Goal: Task Accomplishment & Management: Use online tool/utility

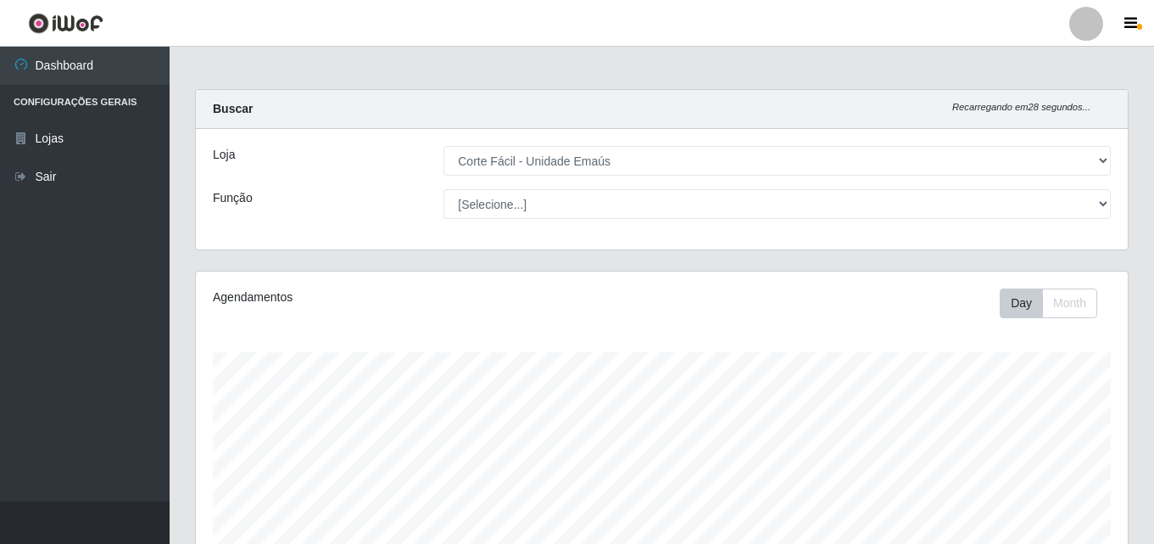
select select "201"
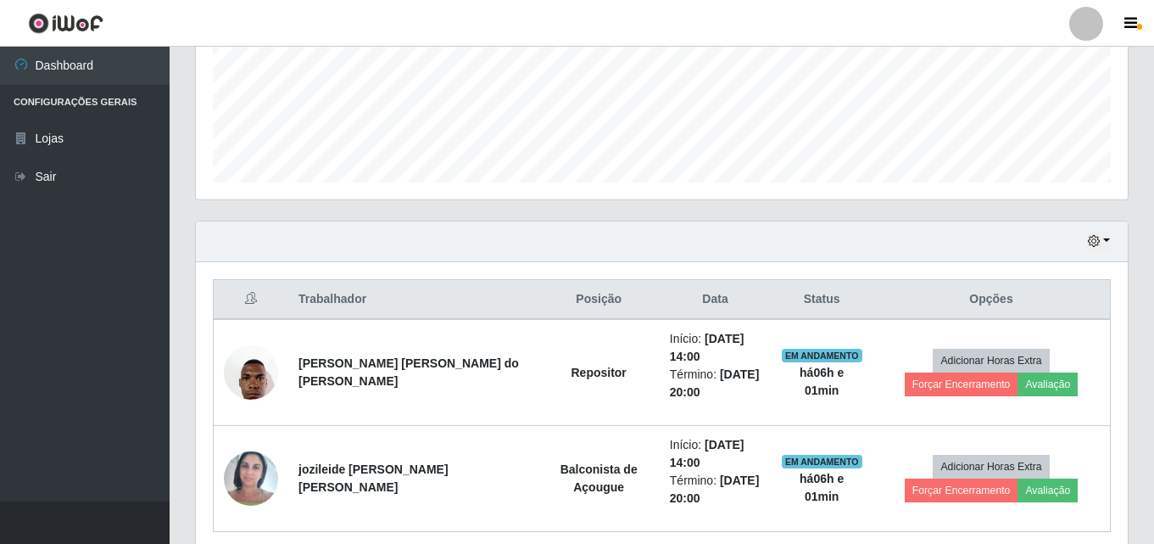
scroll to position [493, 0]
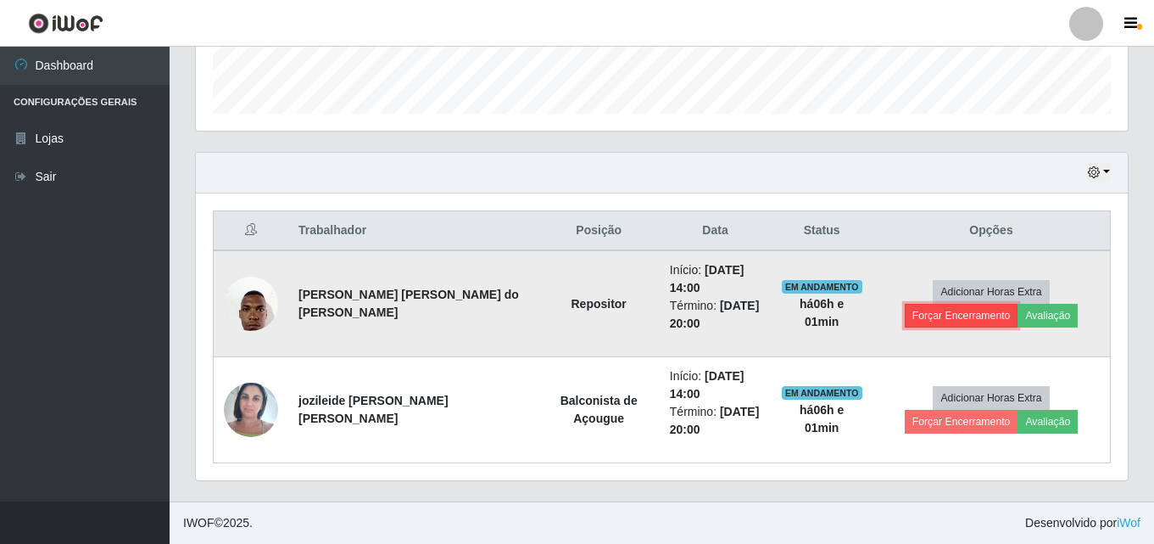
click at [1018, 304] on button "Forçar Encerramento" at bounding box center [962, 316] width 114 height 24
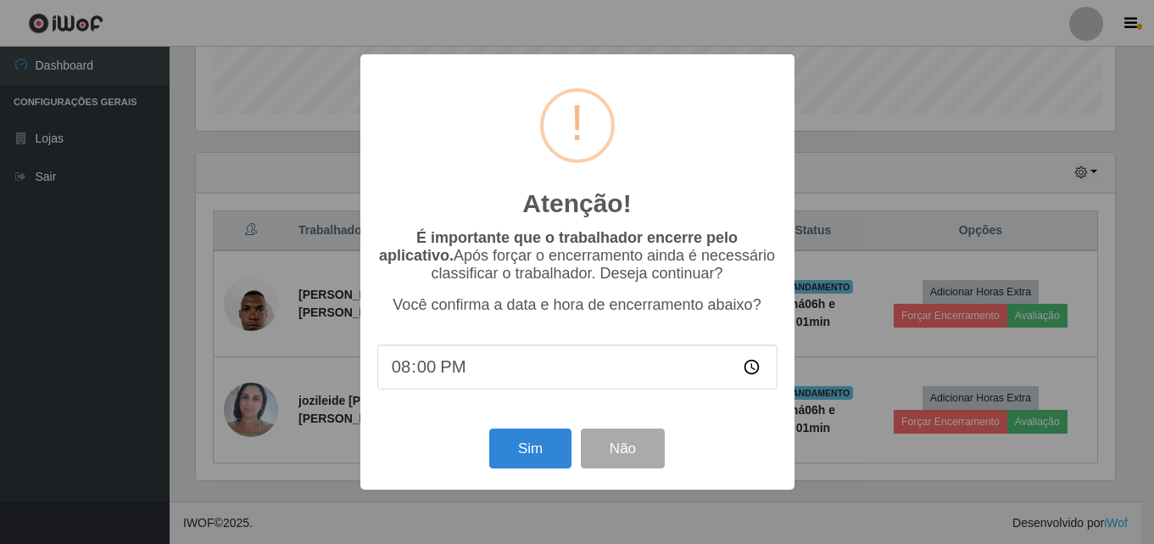
scroll to position [352, 923]
click at [554, 449] on button "Sim" at bounding box center [532, 448] width 82 height 40
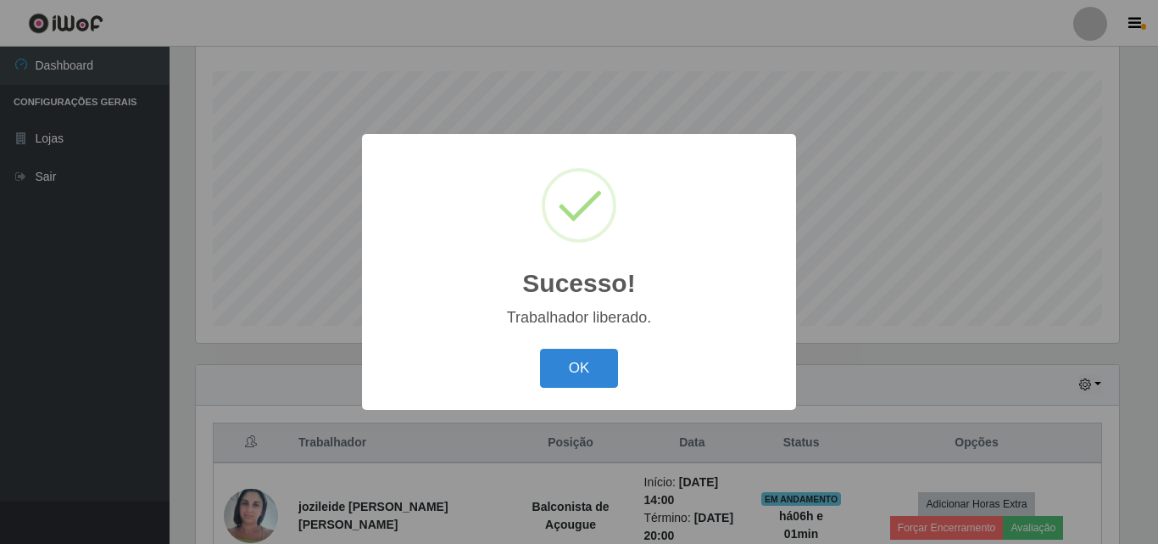
click at [622, 387] on div "OK Cancel" at bounding box center [579, 367] width 400 height 48
click at [597, 360] on button "OK" at bounding box center [579, 369] width 79 height 40
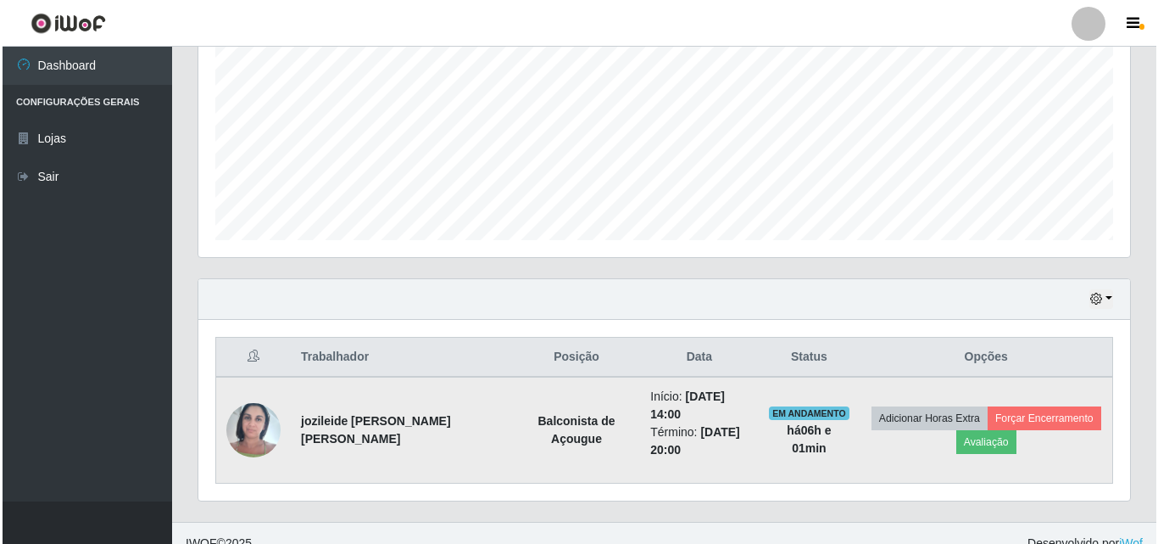
scroll to position [369, 0]
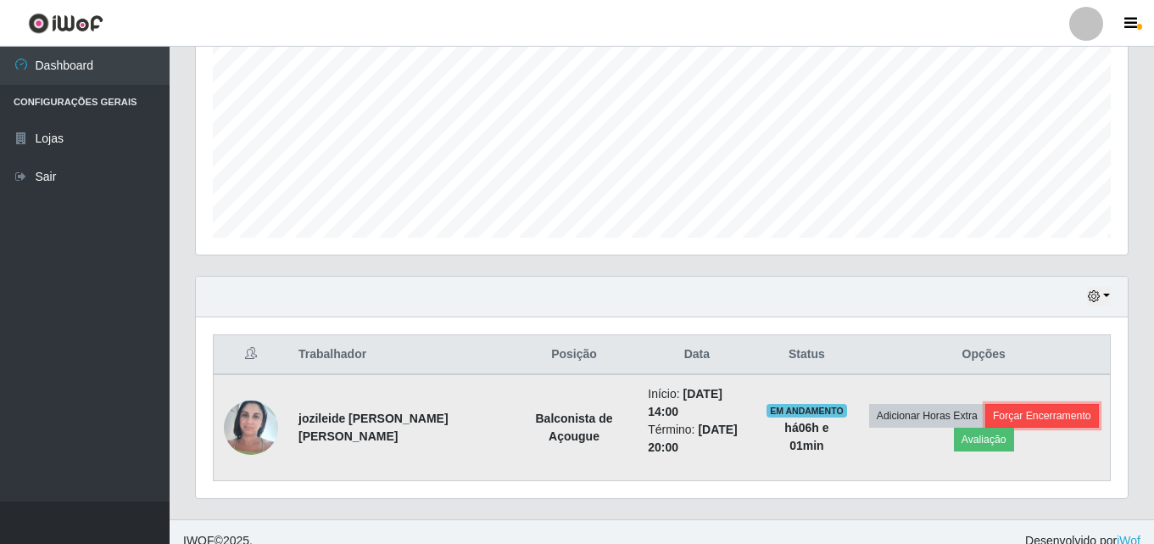
click at [1023, 408] on button "Forçar Encerramento" at bounding box center [1042, 416] width 114 height 24
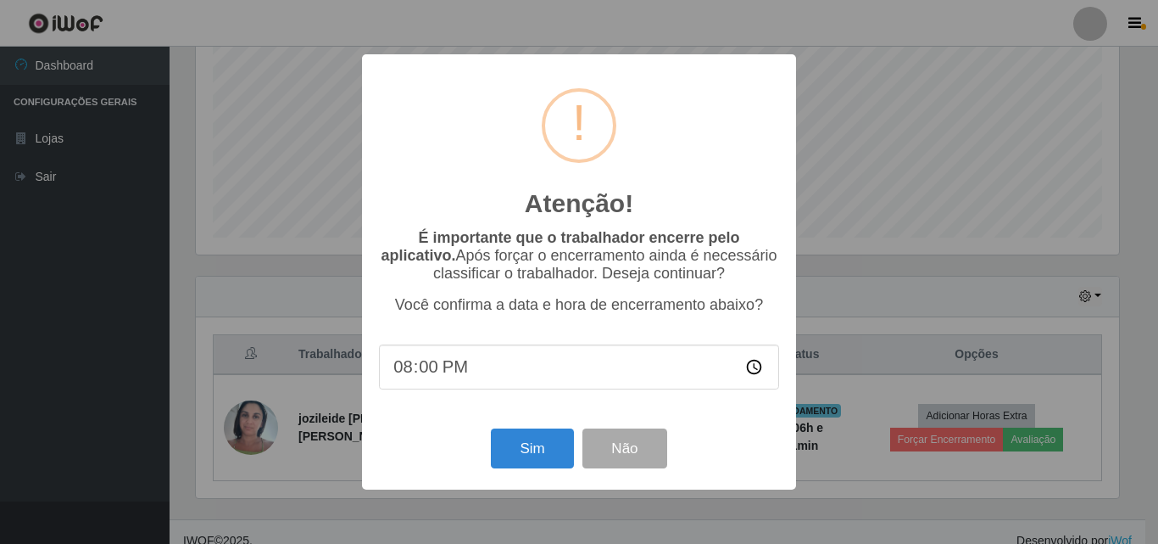
click at [467, 446] on div "Sim Não" at bounding box center [579, 448] width 400 height 48
click at [547, 443] on button "Sim" at bounding box center [532, 448] width 82 height 40
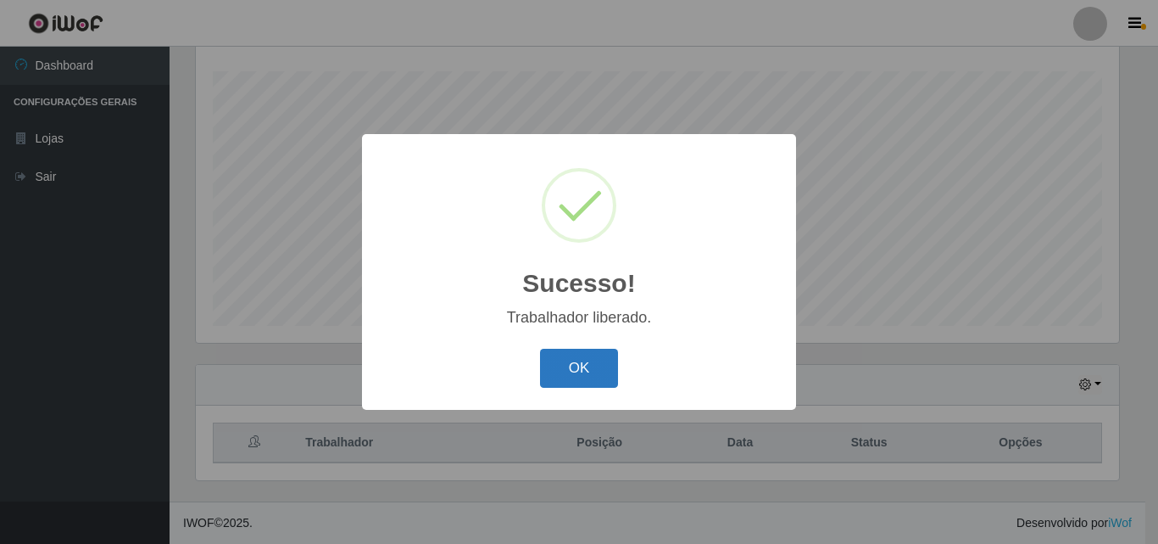
click at [582, 369] on button "OK" at bounding box center [579, 369] width 79 height 40
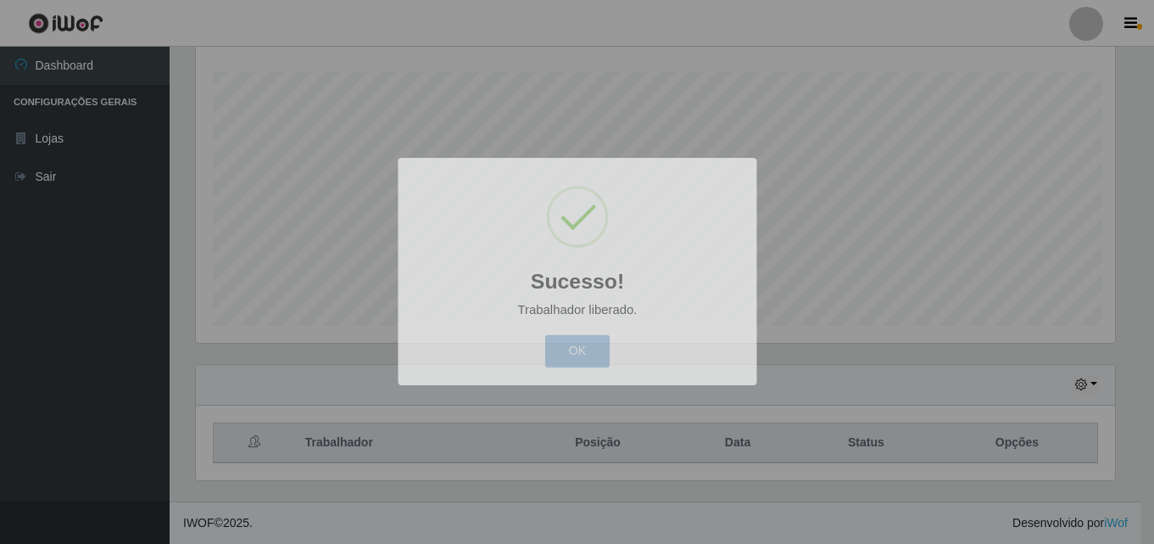
scroll to position [352, 932]
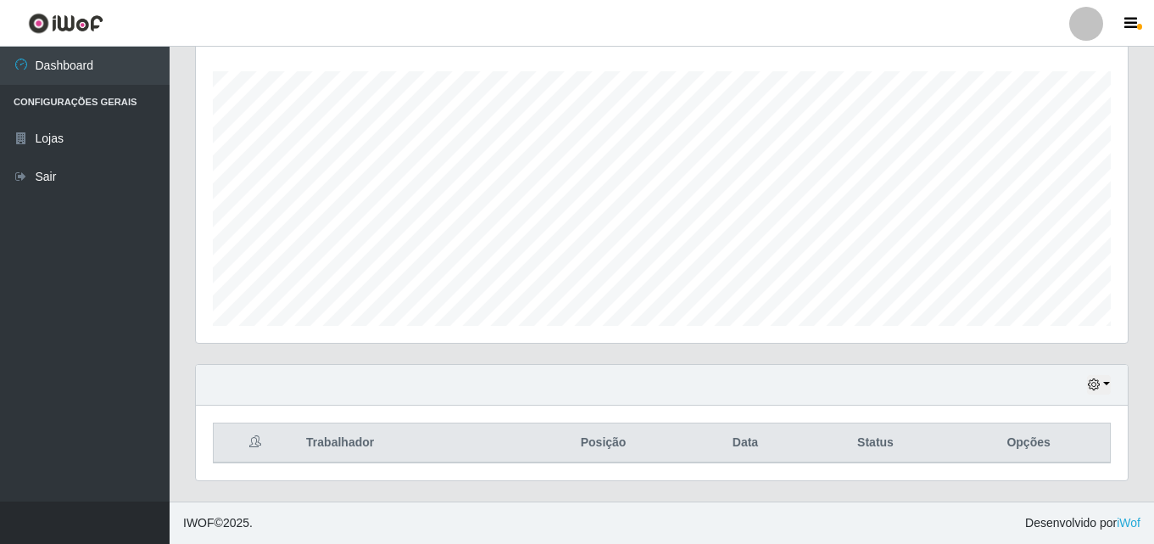
click at [582, 369] on div "Hoje 1 dia 3 dias 1 Semana Não encerrados" at bounding box center [662, 385] width 932 height 41
